Goal: Check status: Check status

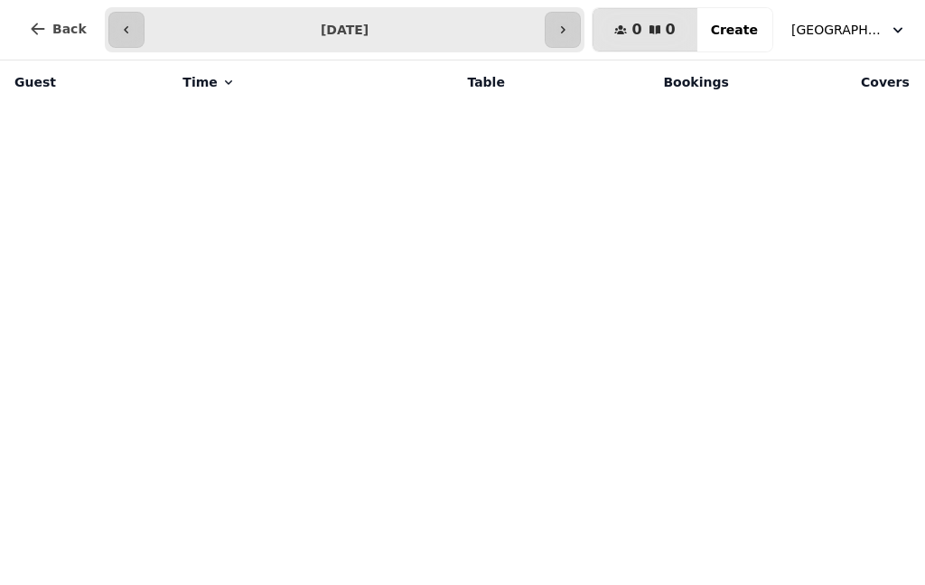
click at [574, 38] on button "button" at bounding box center [563, 30] width 36 height 36
click at [520, 27] on icon "button" at bounding box center [514, 30] width 14 height 14
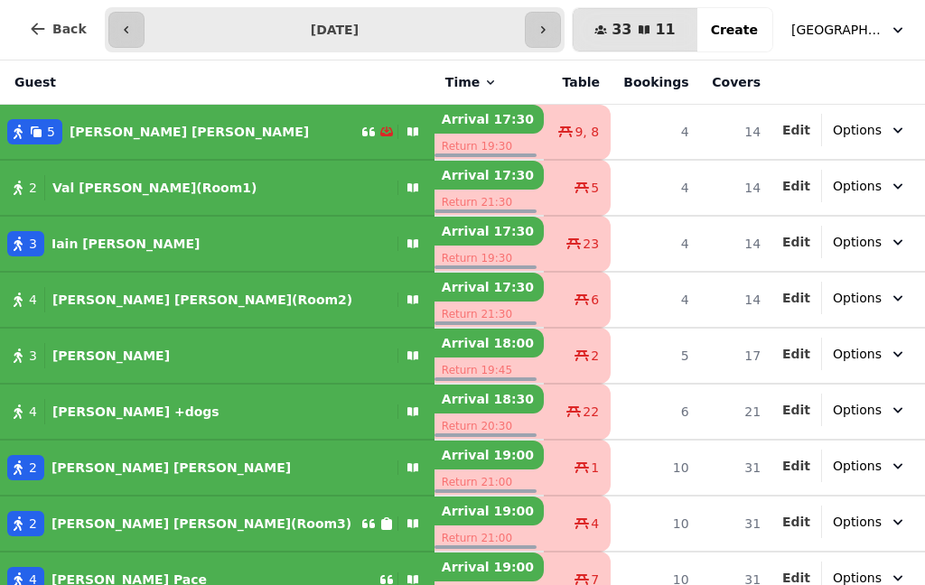
click at [561, 30] on button "button" at bounding box center [543, 30] width 36 height 36
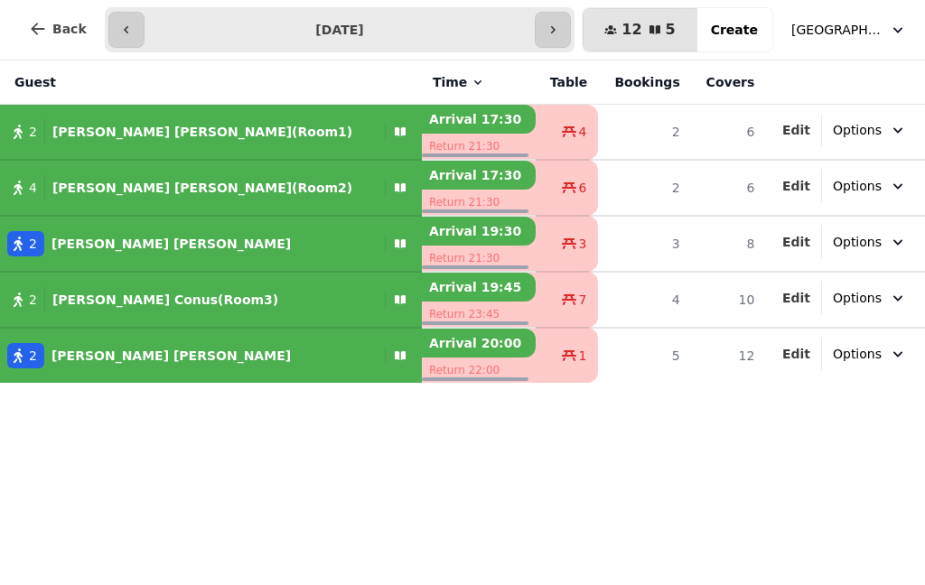
click at [555, 31] on icon "button" at bounding box center [553, 29] width 5 height 7
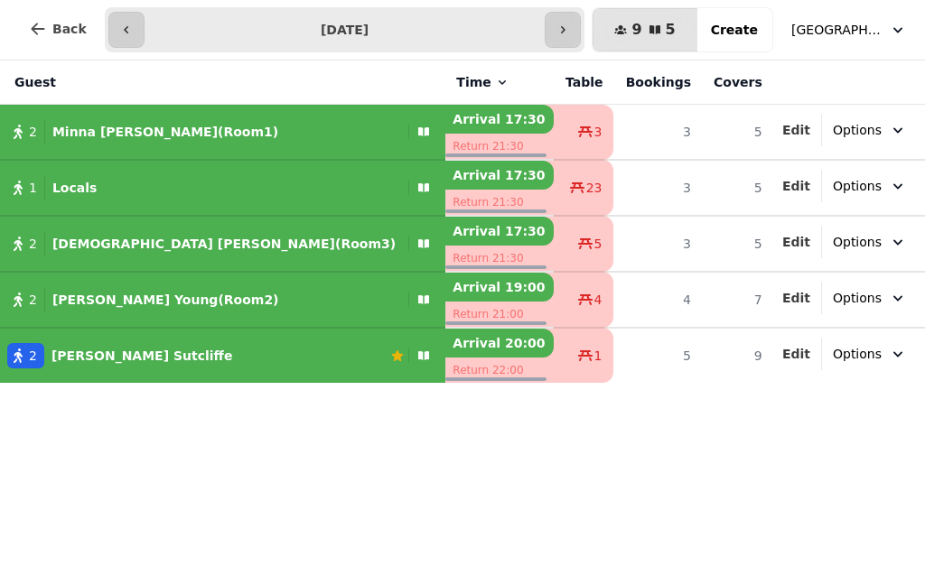
click at [578, 22] on button "button" at bounding box center [563, 30] width 36 height 36
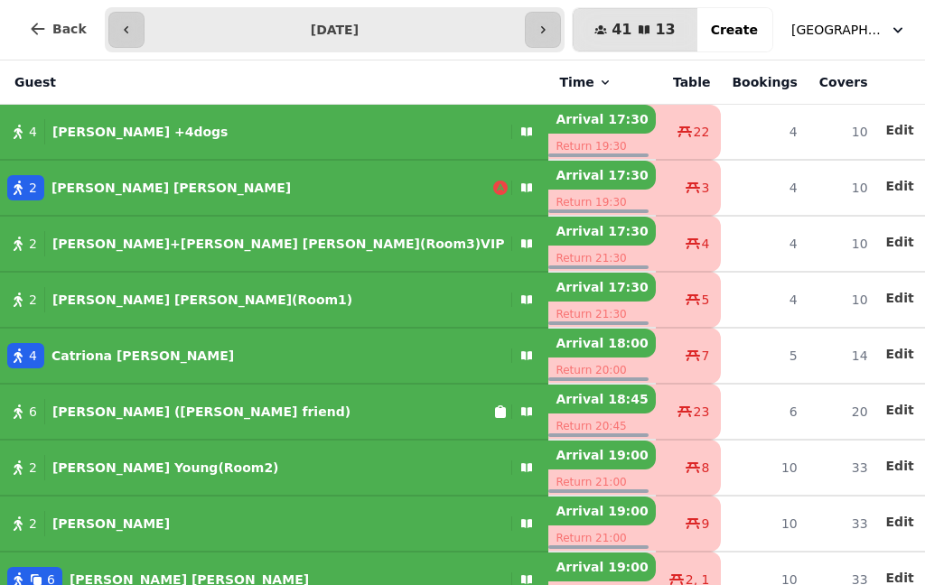
click at [550, 26] on icon "button" at bounding box center [543, 30] width 14 height 14
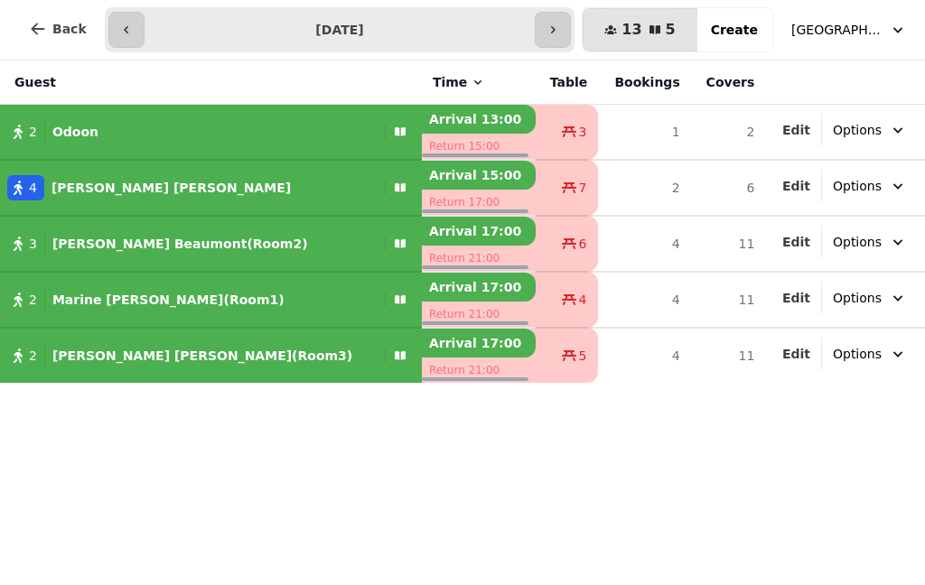
click at [126, 33] on icon "button" at bounding box center [126, 30] width 14 height 14
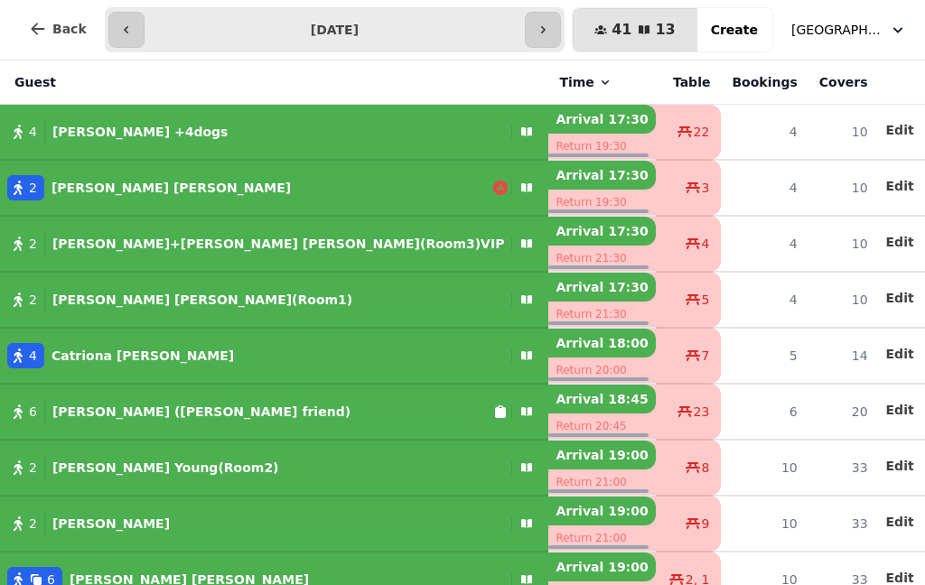
click at [132, 38] on button "button" at bounding box center [126, 30] width 36 height 36
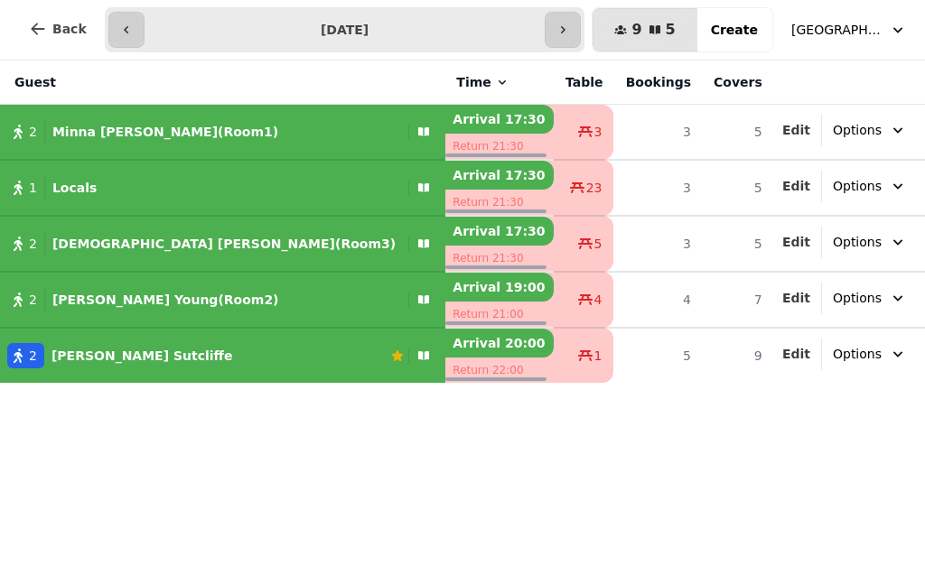
click at [148, 37] on input "**********" at bounding box center [345, 29] width 394 height 29
click at [124, 36] on icon "button" at bounding box center [126, 30] width 14 height 14
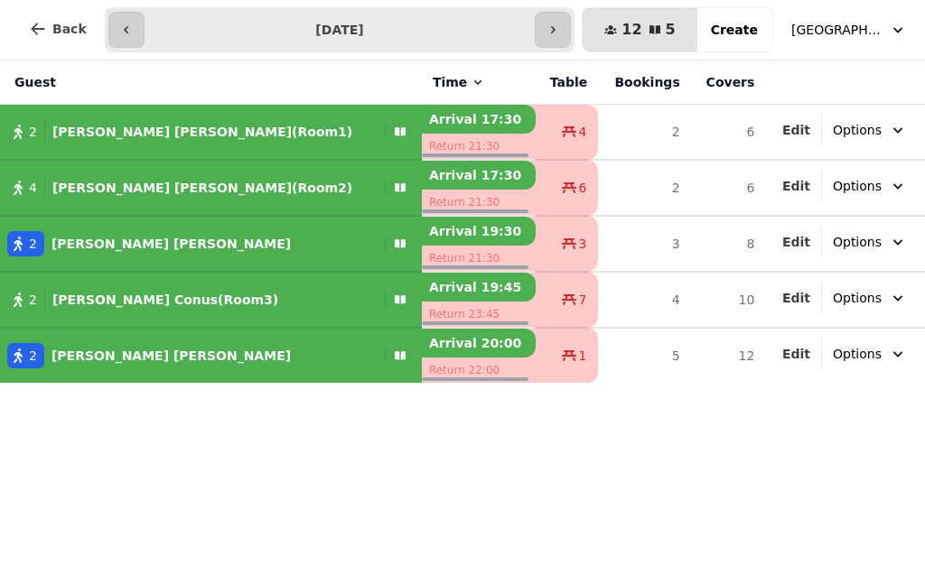
click at [127, 30] on icon "button" at bounding box center [126, 30] width 14 height 14
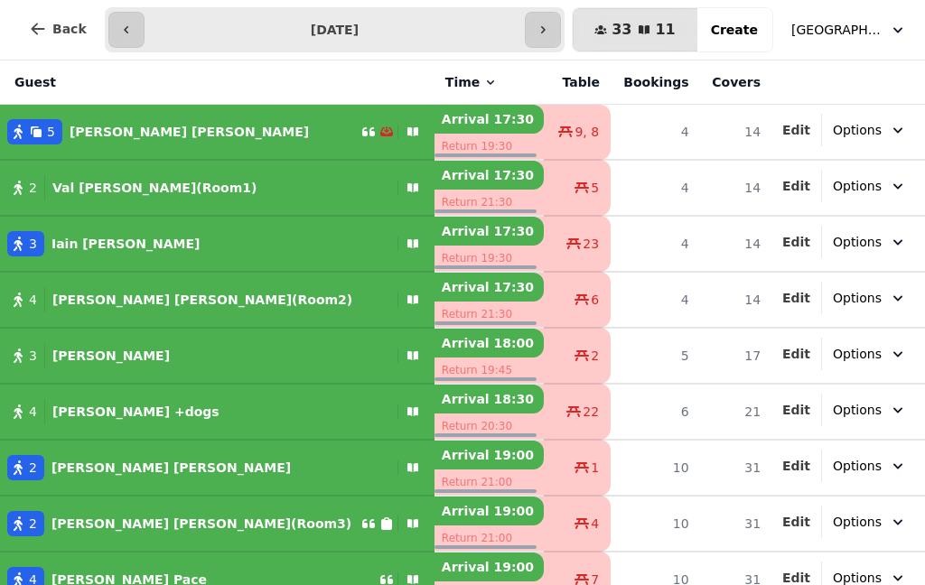
type input "**********"
